Goal: Information Seeking & Learning: Check status

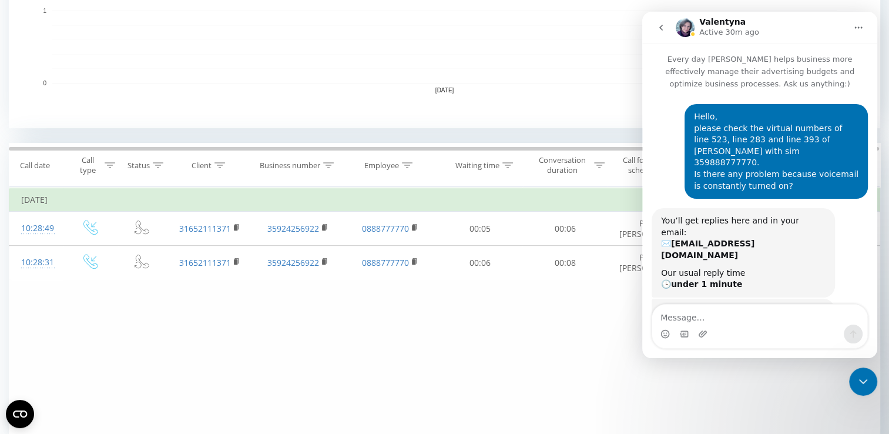
scroll to position [1026, 0]
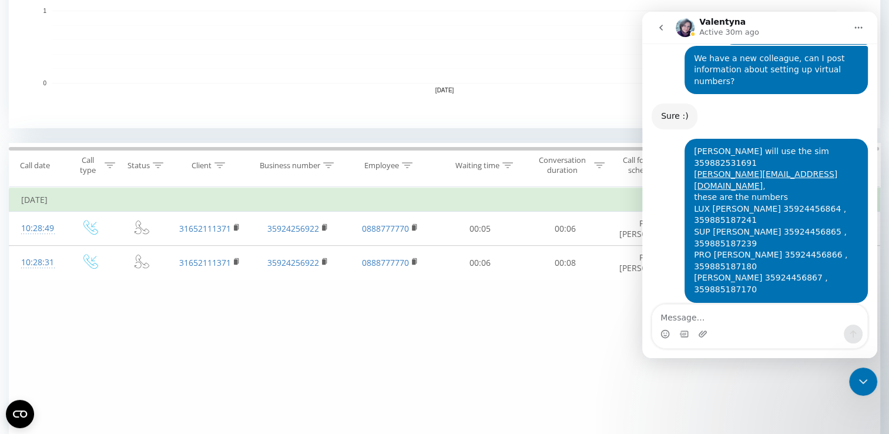
click at [869, 380] on icon "Close Intercom Messenger" at bounding box center [864, 381] width 14 height 14
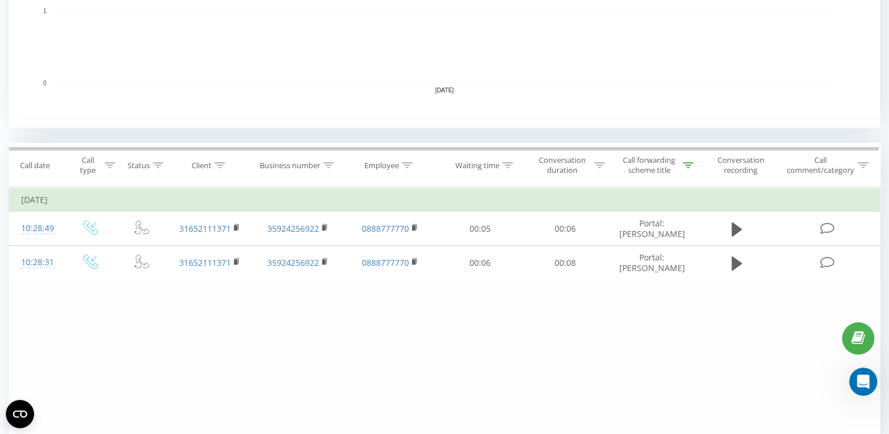
click at [685, 161] on div at bounding box center [688, 165] width 11 height 10
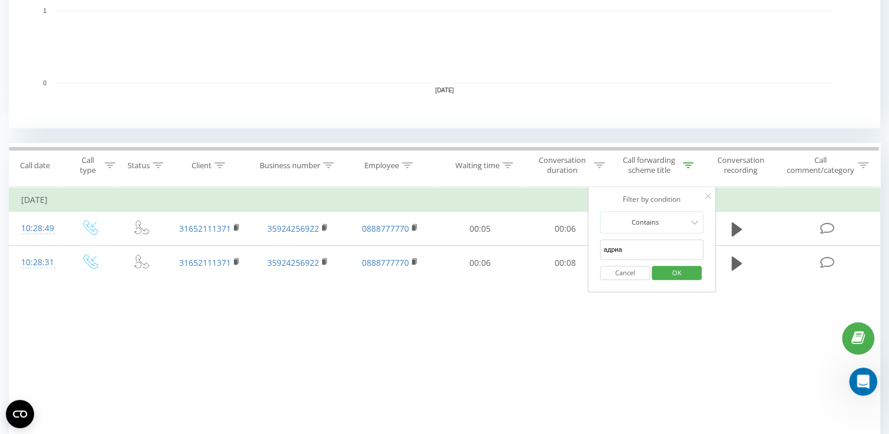
click at [640, 248] on input "адриа" at bounding box center [651, 249] width 103 height 21
click button "OK" at bounding box center [677, 273] width 50 height 15
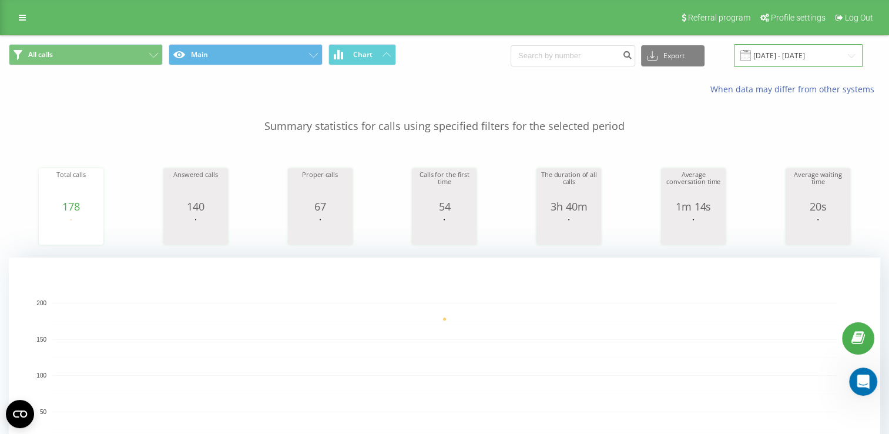
click at [811, 57] on input "[DATE] - [DATE]" at bounding box center [798, 55] width 129 height 23
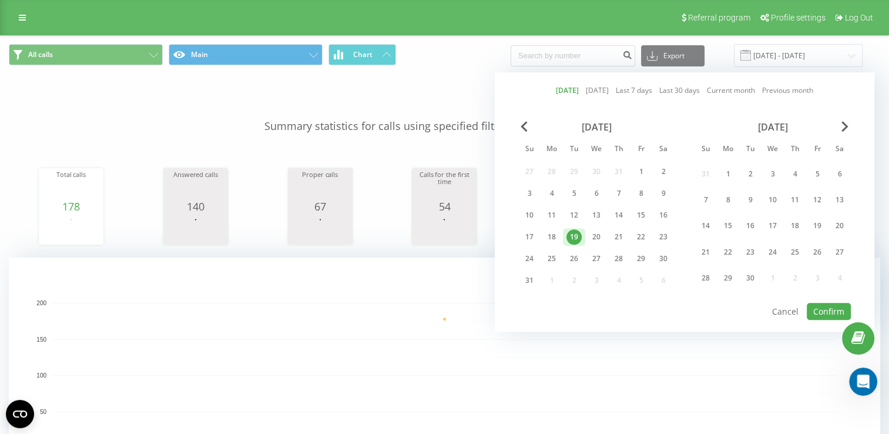
drag, startPoint x: 560, startPoint y: 234, endPoint x: 603, endPoint y: 243, distance: 43.9
click at [567, 234] on div "19" at bounding box center [574, 236] width 15 height 15
click at [832, 307] on button "Confirm" at bounding box center [829, 311] width 44 height 17
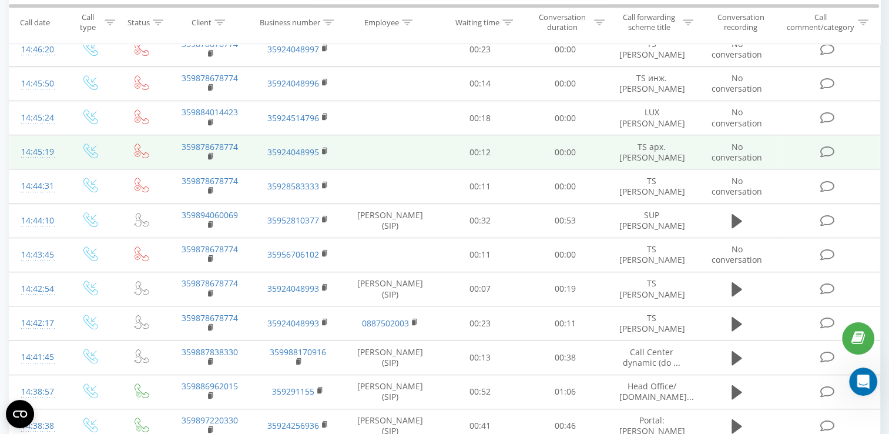
scroll to position [647, 0]
